Goal: Transaction & Acquisition: Purchase product/service

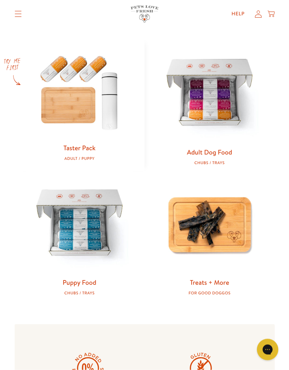
scroll to position [287, 0]
click at [77, 150] on link "Taster Pack" at bounding box center [79, 147] width 32 height 9
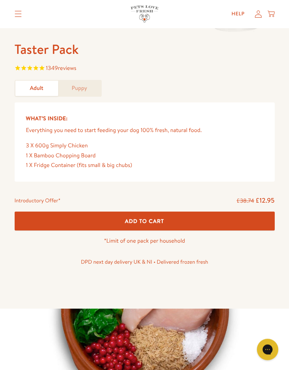
scroll to position [254, 0]
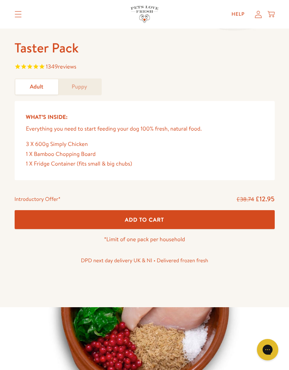
click at [149, 219] on span "Add To Cart" at bounding box center [144, 219] width 39 height 7
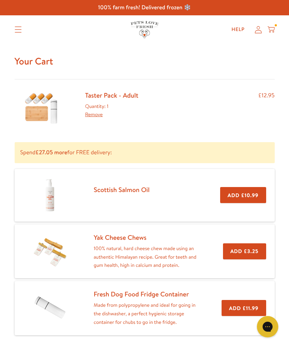
click at [288, 250] on div "Your Cart Taster Pack - Adult Quantity: 1 Remove £12.95 Spend £27.05 more for F…" at bounding box center [144, 246] width 289 height 404
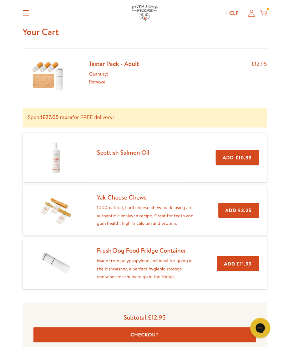
scroll to position [27, 0]
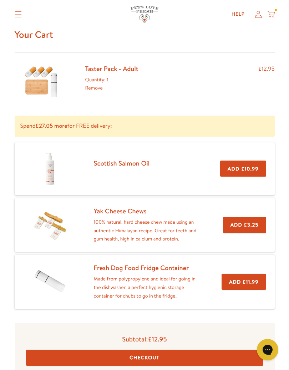
click at [288, 179] on div "Your Cart Taster Pack - Adult Quantity: 1 Remove £12.95 Spend £27.05 more for F…" at bounding box center [144, 219] width 289 height 404
click at [142, 347] on button "Checkout" at bounding box center [144, 358] width 237 height 16
